Goal: Transaction & Acquisition: Download file/media

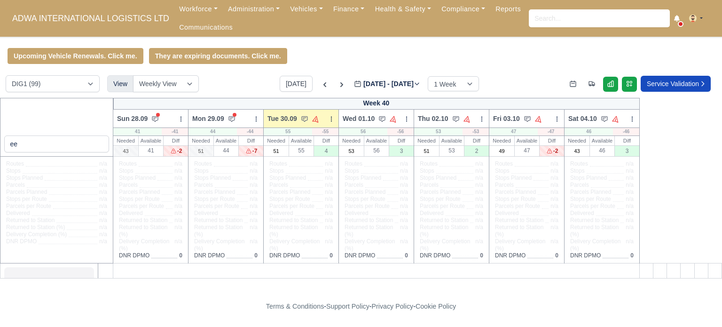
type input "e"
type input "kha"
click at [61, 109] on div "kha" at bounding box center [57, 127] width 114 height 59
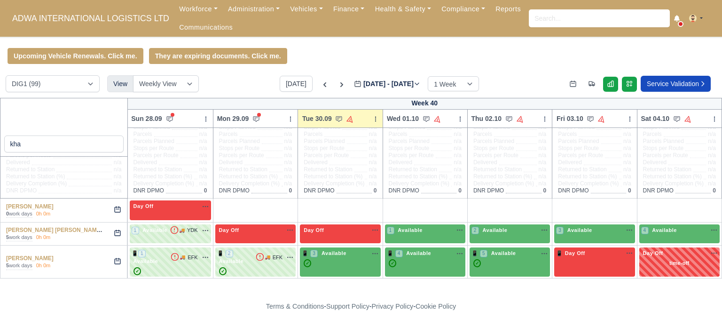
scroll to position [51, 0]
click at [26, 256] on link "[PERSON_NAME]" at bounding box center [30, 258] width 48 height 7
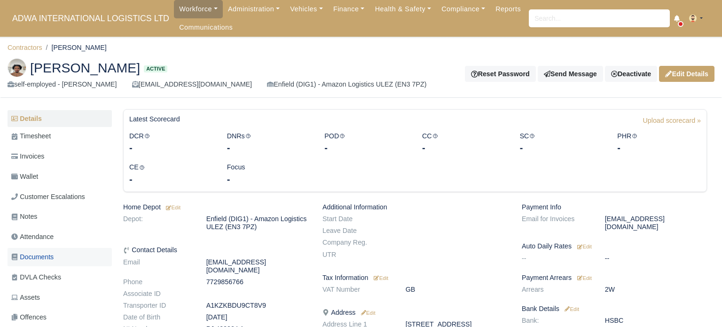
click at [21, 256] on span "Documents" at bounding box center [32, 257] width 42 height 11
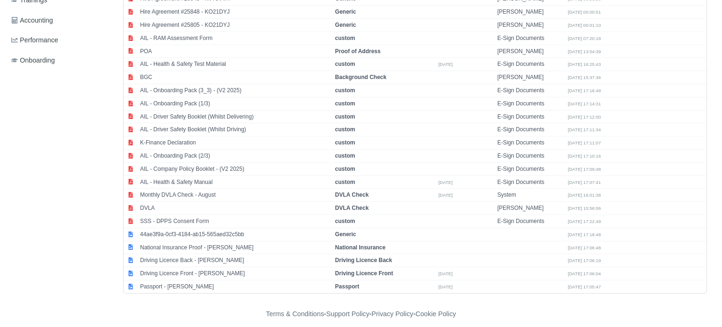
scroll to position [361, 0]
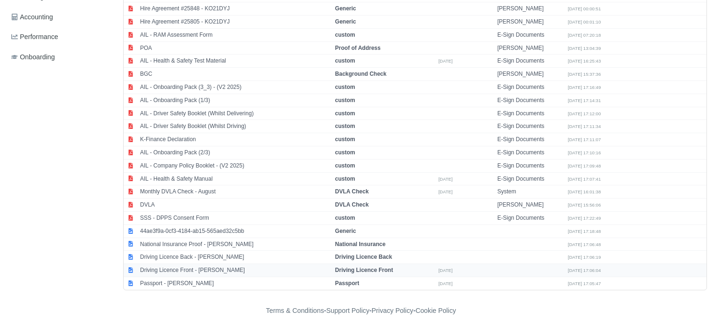
click at [202, 264] on td "Driving Licence Front - [PERSON_NAME]" at bounding box center [235, 270] width 195 height 13
select select "driving-licence-front"
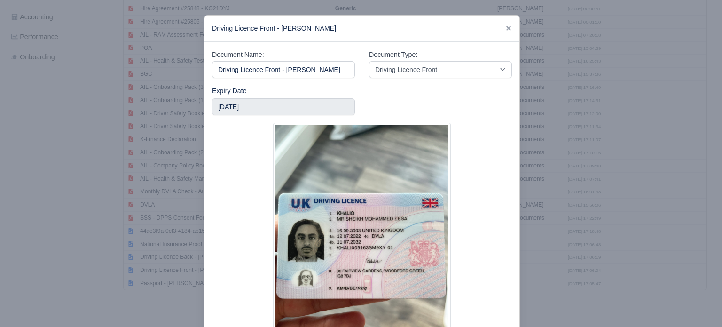
click at [465, 211] on div at bounding box center [362, 240] width 300 height 235
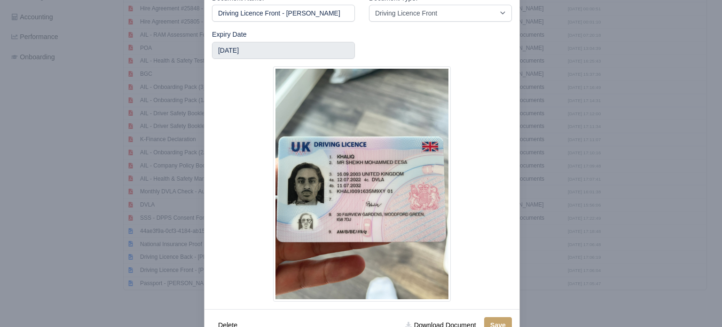
scroll to position [75, 0]
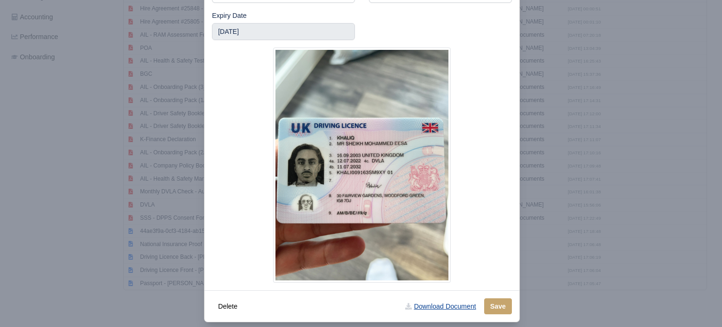
click at [473, 307] on link "Download Document" at bounding box center [440, 306] width 83 height 16
click at [70, 171] on div at bounding box center [361, 163] width 722 height 327
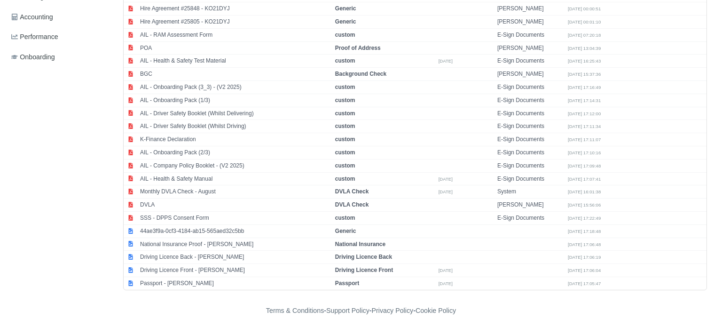
click at [51, 165] on div "Details Timesheet Invoices Wallet Customer Escalations Notes Attendance Documen…" at bounding box center [62, 19] width 108 height 542
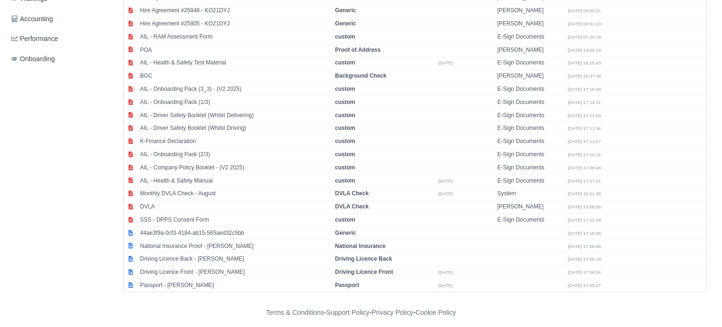
scroll to position [361, 0]
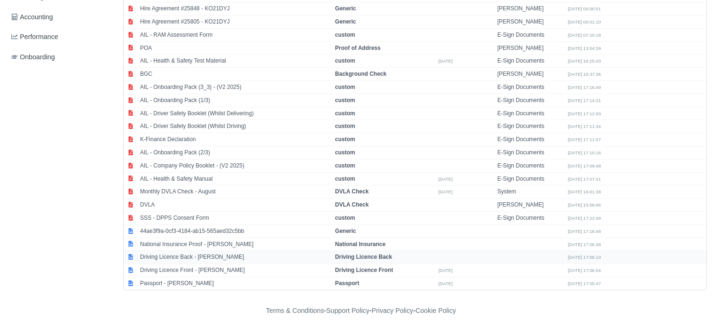
click at [211, 253] on td "Driving Licence Back - [PERSON_NAME]" at bounding box center [235, 257] width 195 height 13
select select "driving-licence-back"
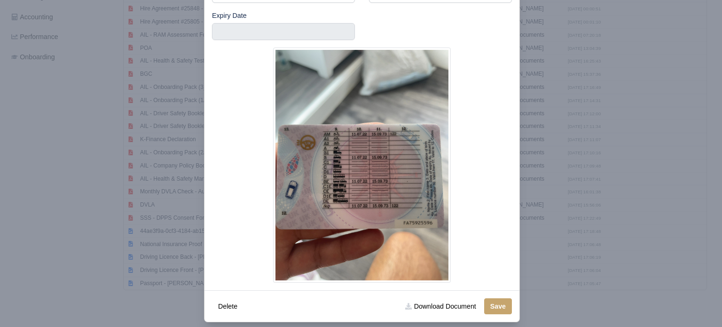
click at [481, 215] on div at bounding box center [362, 165] width 300 height 235
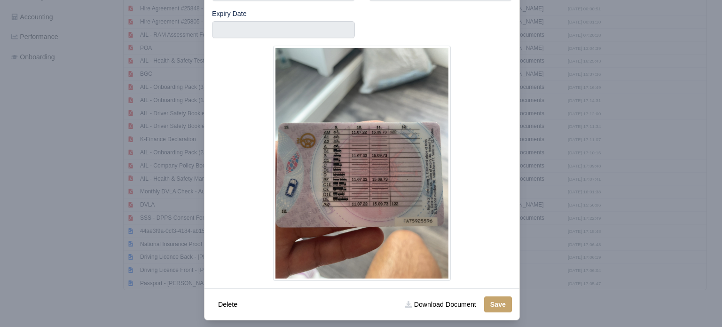
scroll to position [85, 0]
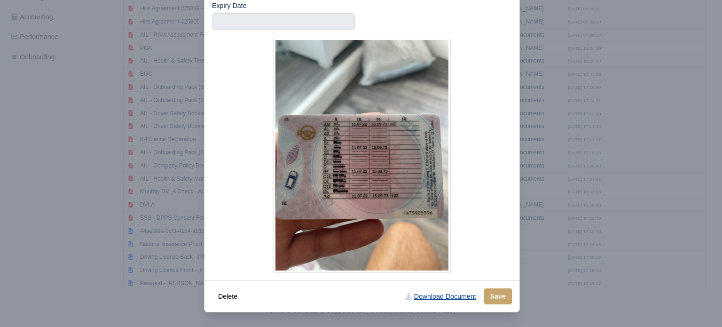
click at [444, 295] on link "Download Document" at bounding box center [440, 296] width 83 height 16
click at [53, 167] on div at bounding box center [361, 163] width 722 height 327
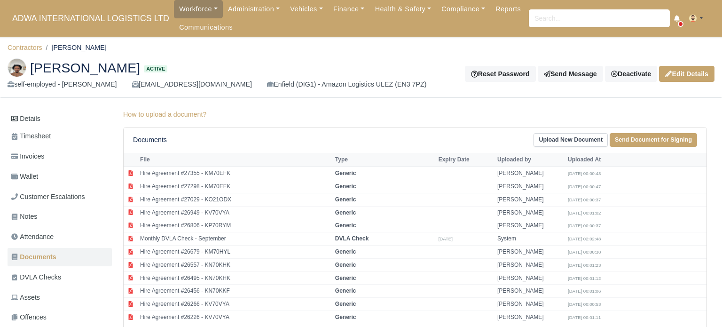
scroll to position [19, 0]
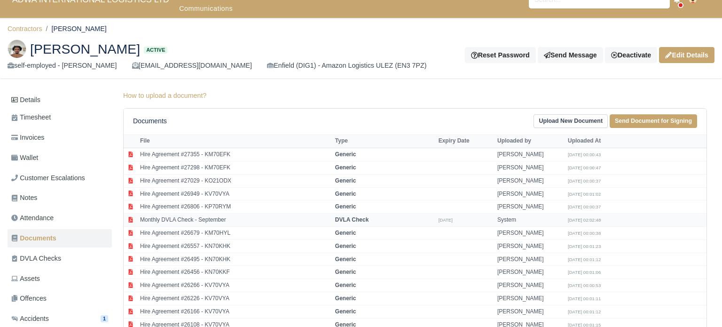
click at [180, 219] on td "Monthly DVLA Check - September" at bounding box center [235, 220] width 195 height 13
select select "dvla-check"
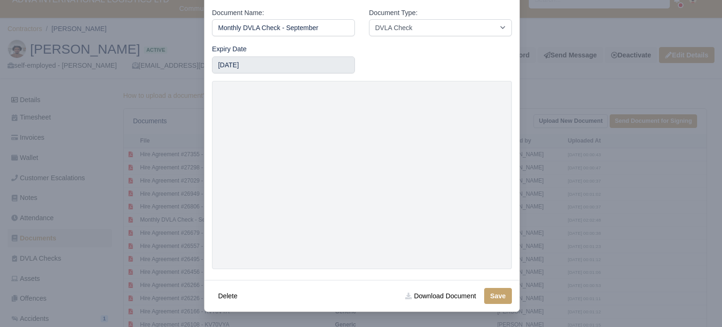
click at [425, 81] on div "Expiry Date [DATE]" at bounding box center [362, 63] width 314 height 38
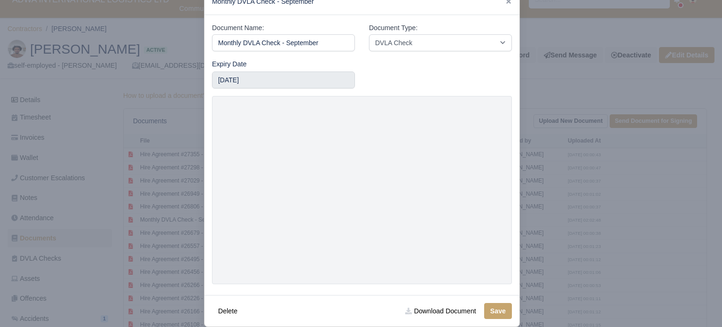
scroll to position [41, 0]
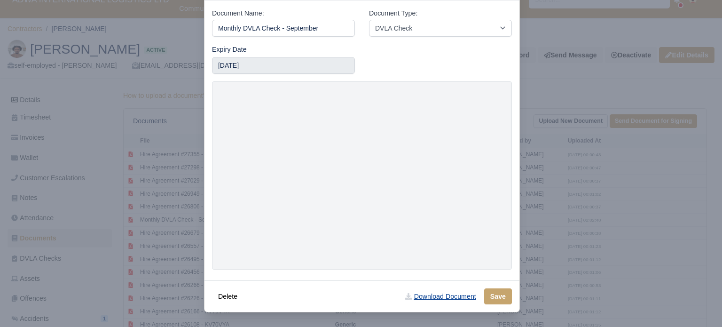
click at [439, 299] on link "Download Document" at bounding box center [440, 296] width 83 height 16
click at [71, 89] on div at bounding box center [361, 163] width 722 height 327
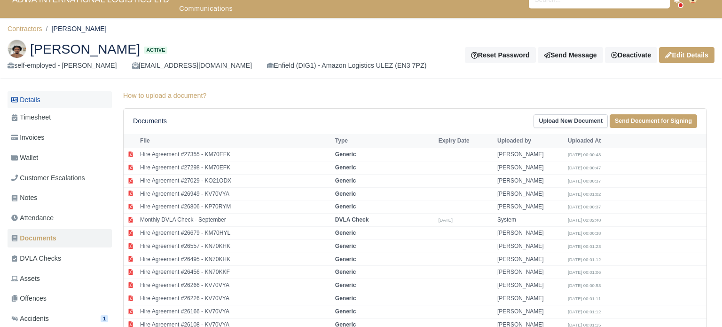
click at [44, 103] on link "Details" at bounding box center [60, 99] width 104 height 17
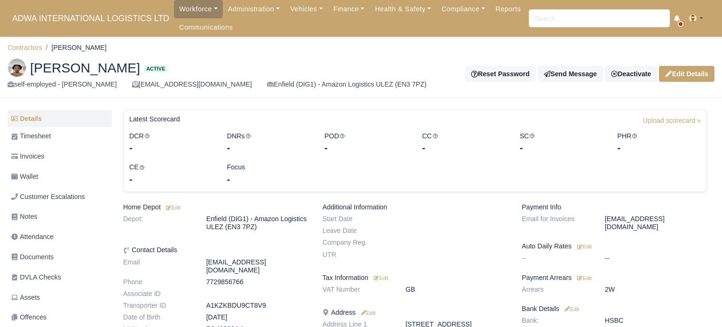
click at [298, 234] on dl "Depot: Enfield (DIG1) - Amazon Logistics ULEZ (EN3 7PZ)" at bounding box center [215, 225] width 199 height 20
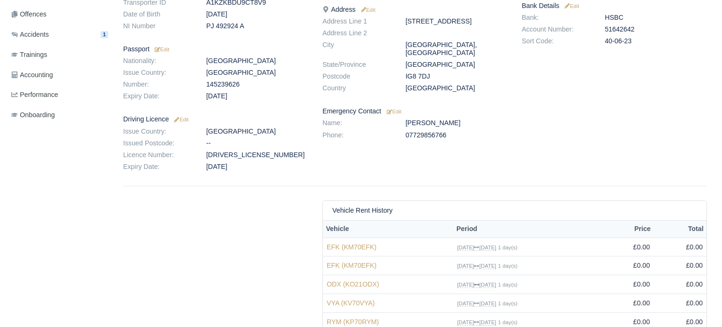
scroll to position [301, 0]
